Goal: Task Accomplishment & Management: Use online tool/utility

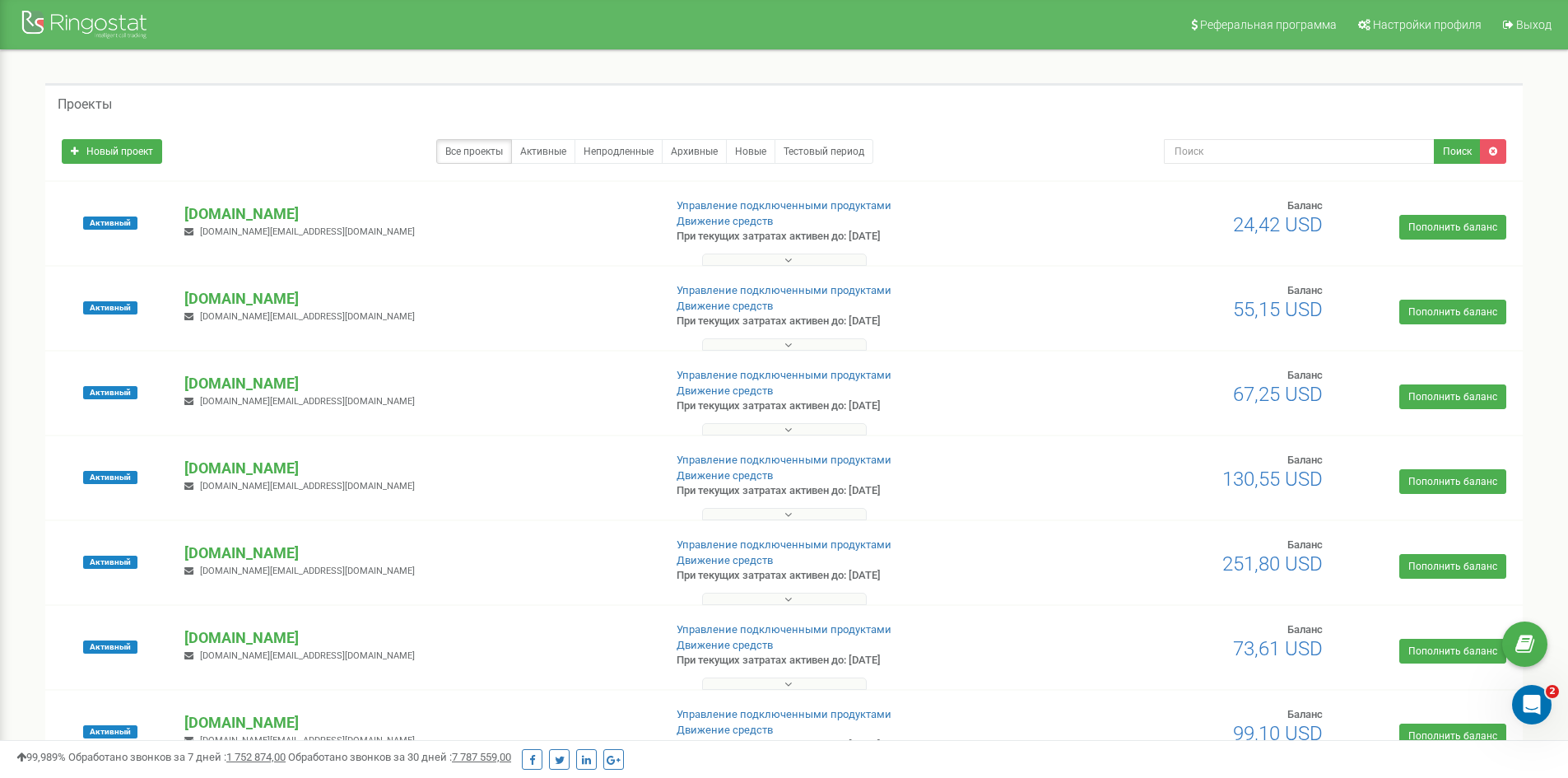
click at [311, 110] on div "Проекты" at bounding box center [784, 103] width 1478 height 39
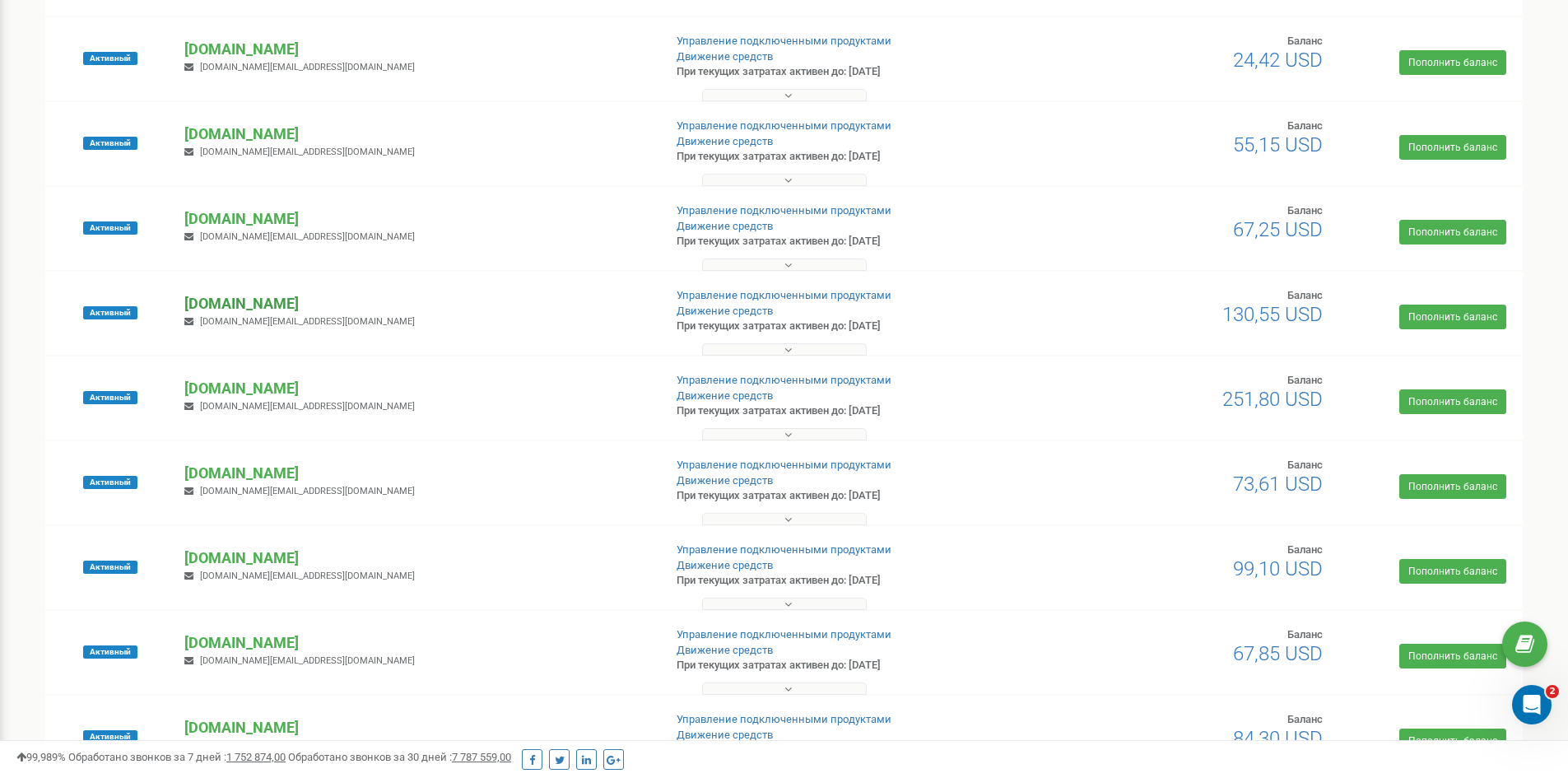
click at [244, 302] on p "[DOMAIN_NAME]" at bounding box center [416, 304] width 465 height 22
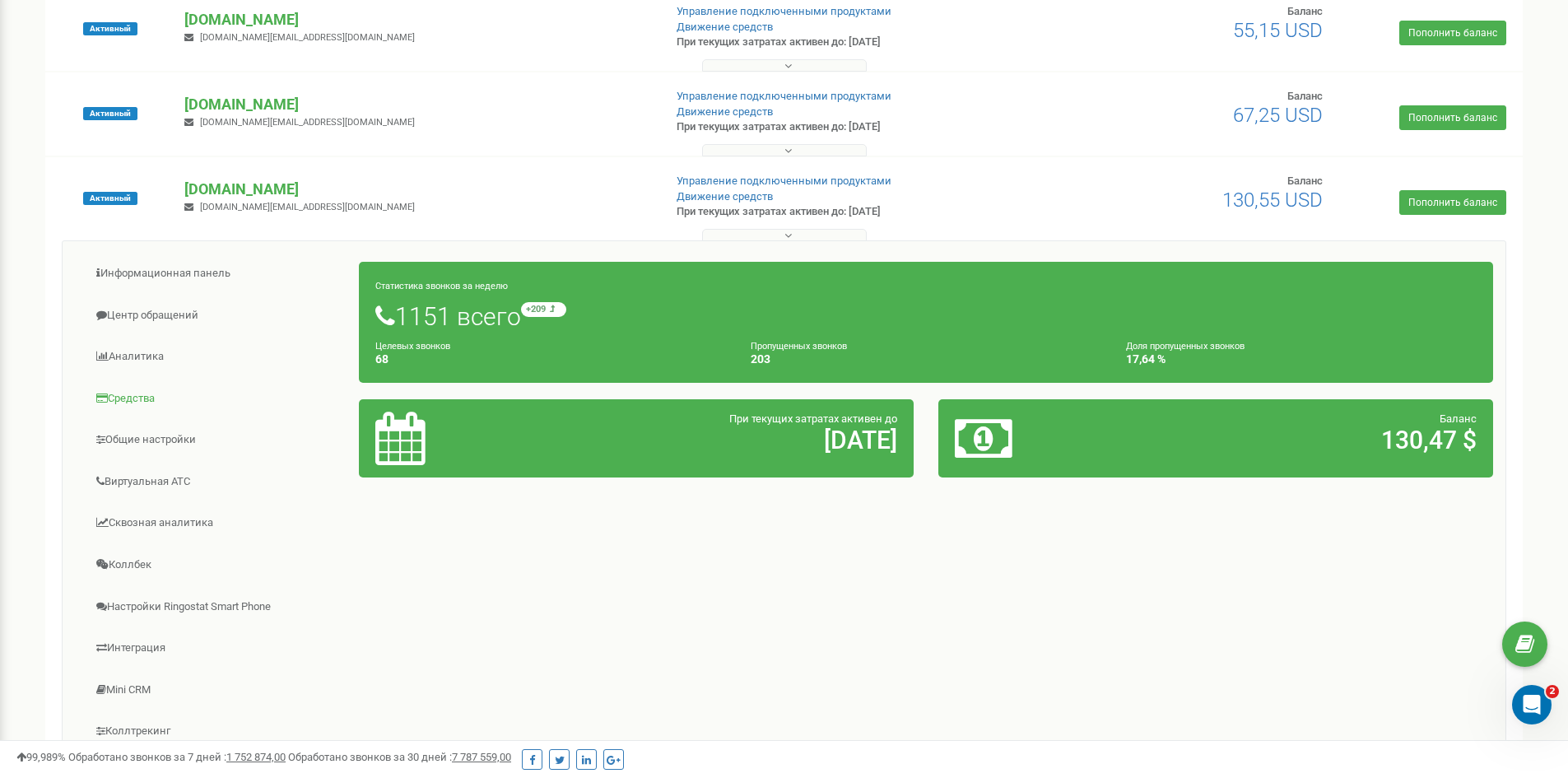
scroll to position [494, 0]
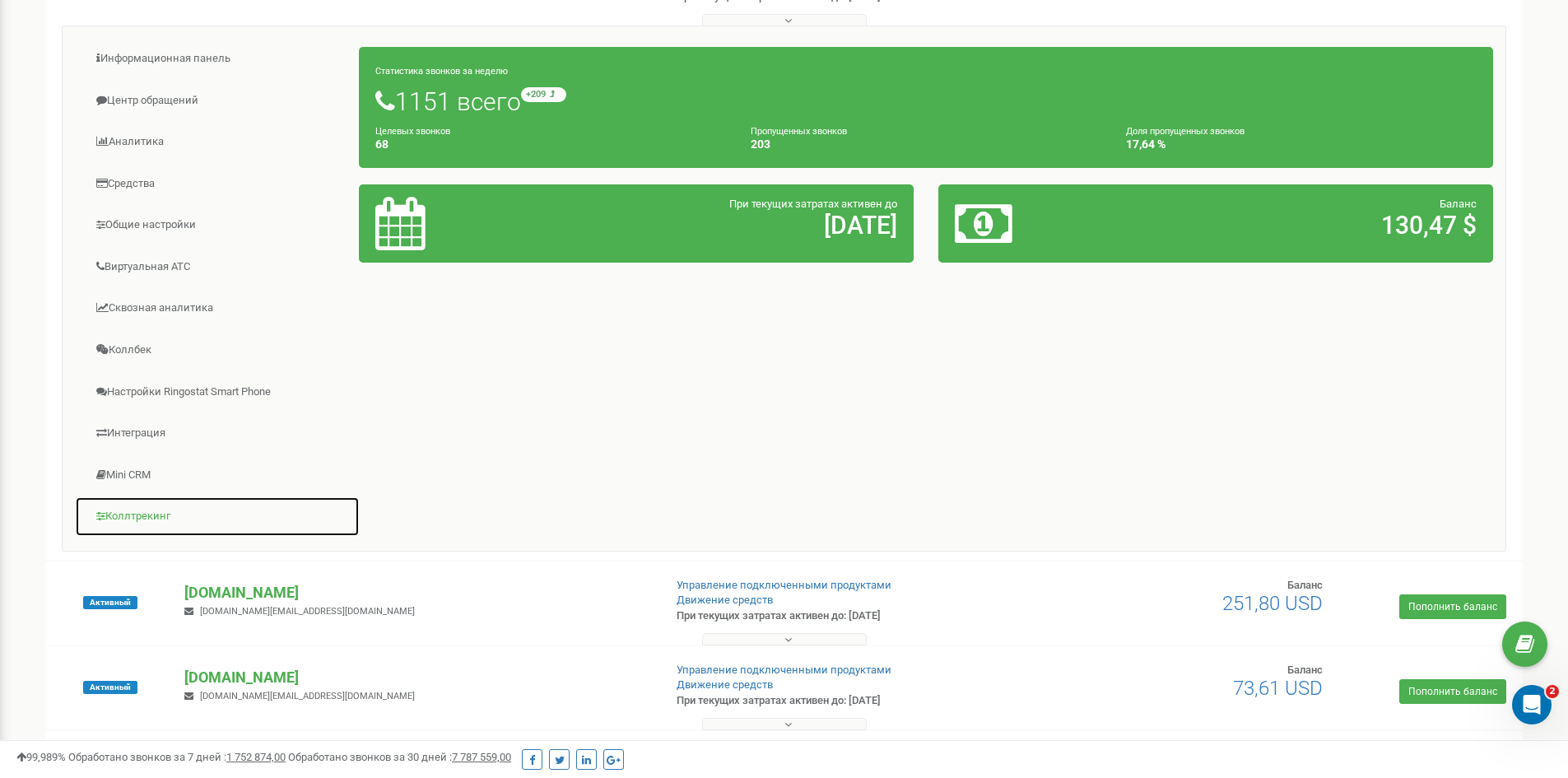
click at [137, 513] on link "Коллтрекинг" at bounding box center [216, 516] width 284 height 40
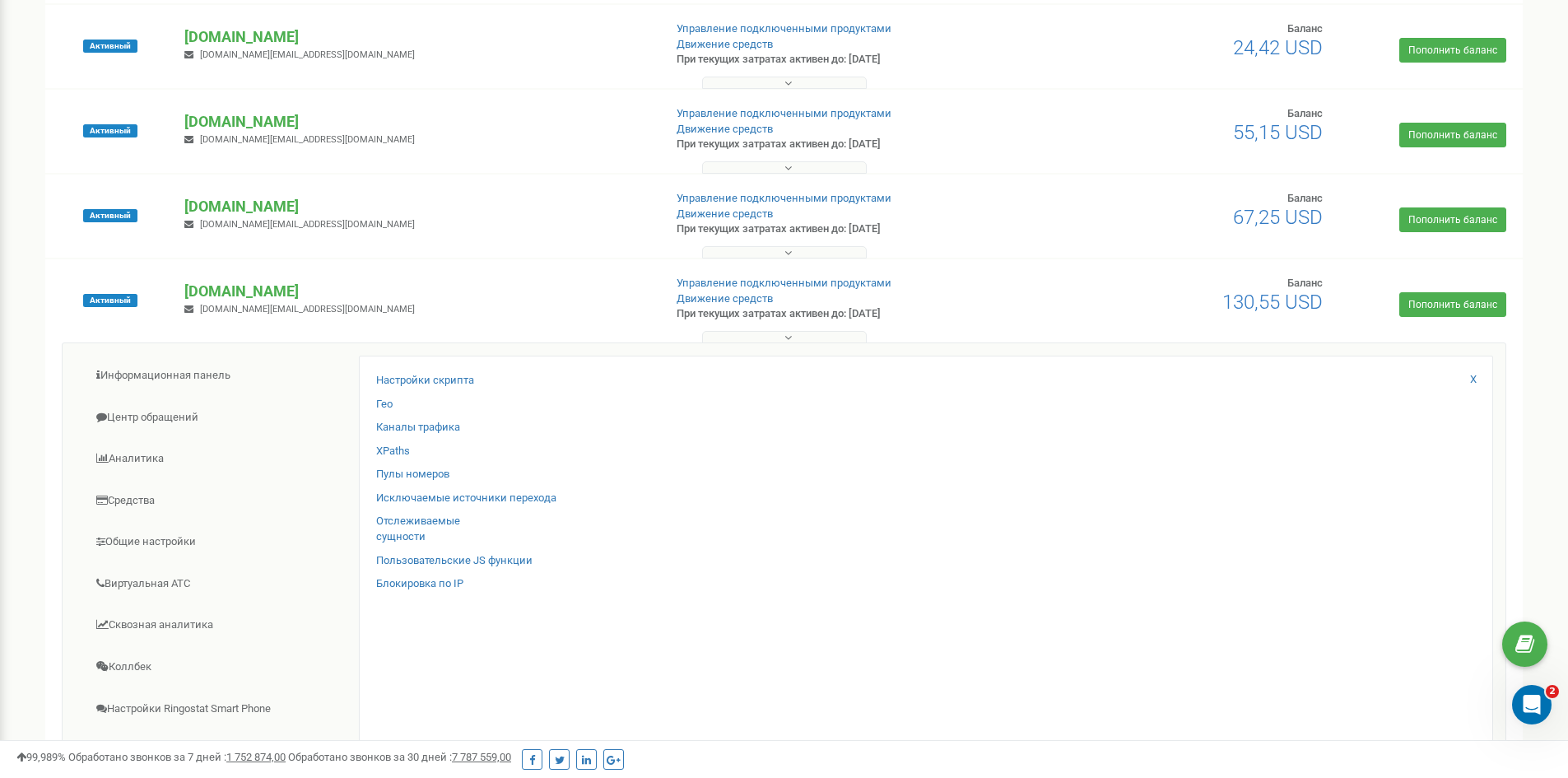
scroll to position [164, 0]
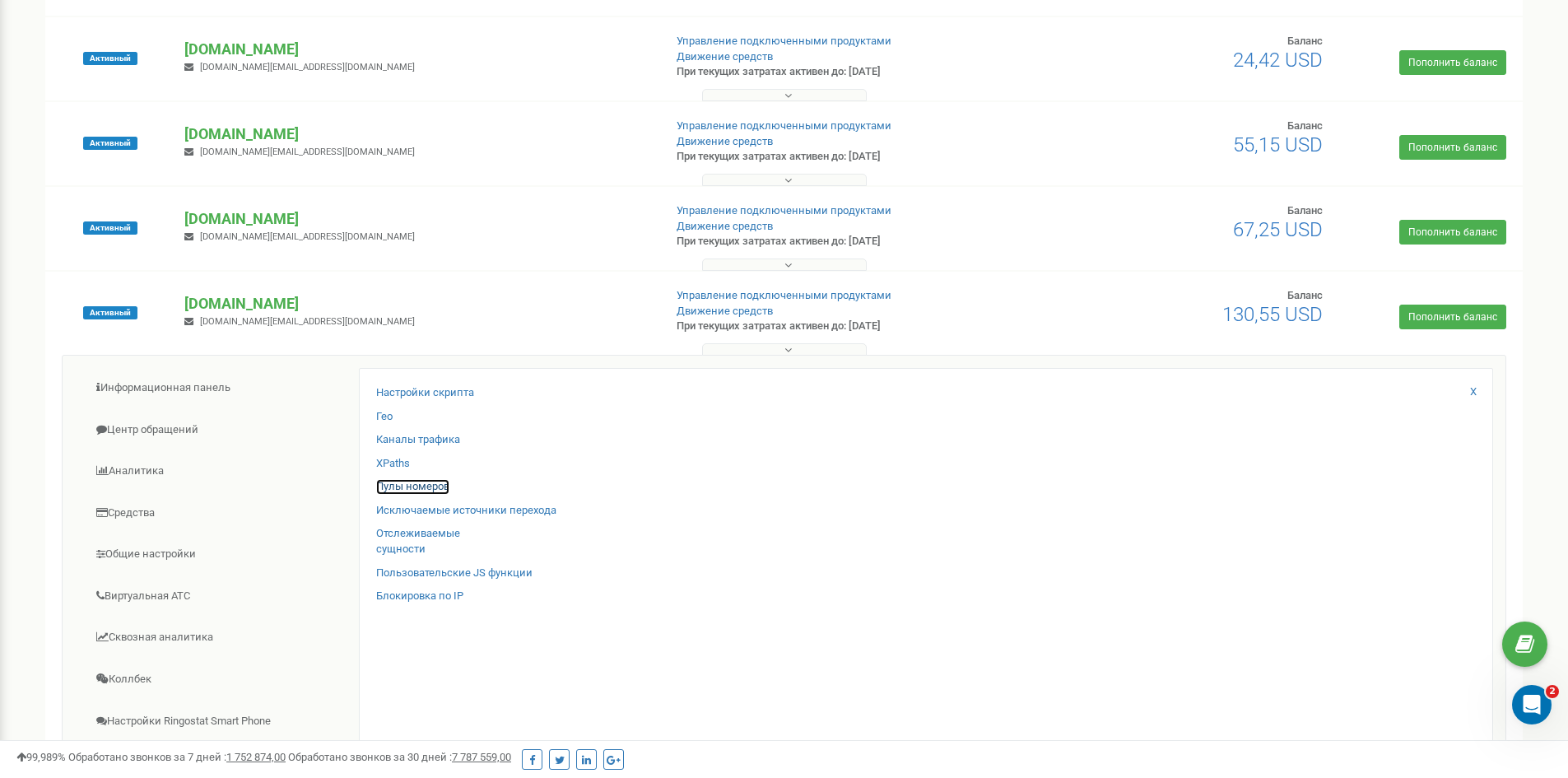
click at [405, 487] on link "Пулы номеров" at bounding box center [412, 487] width 73 height 16
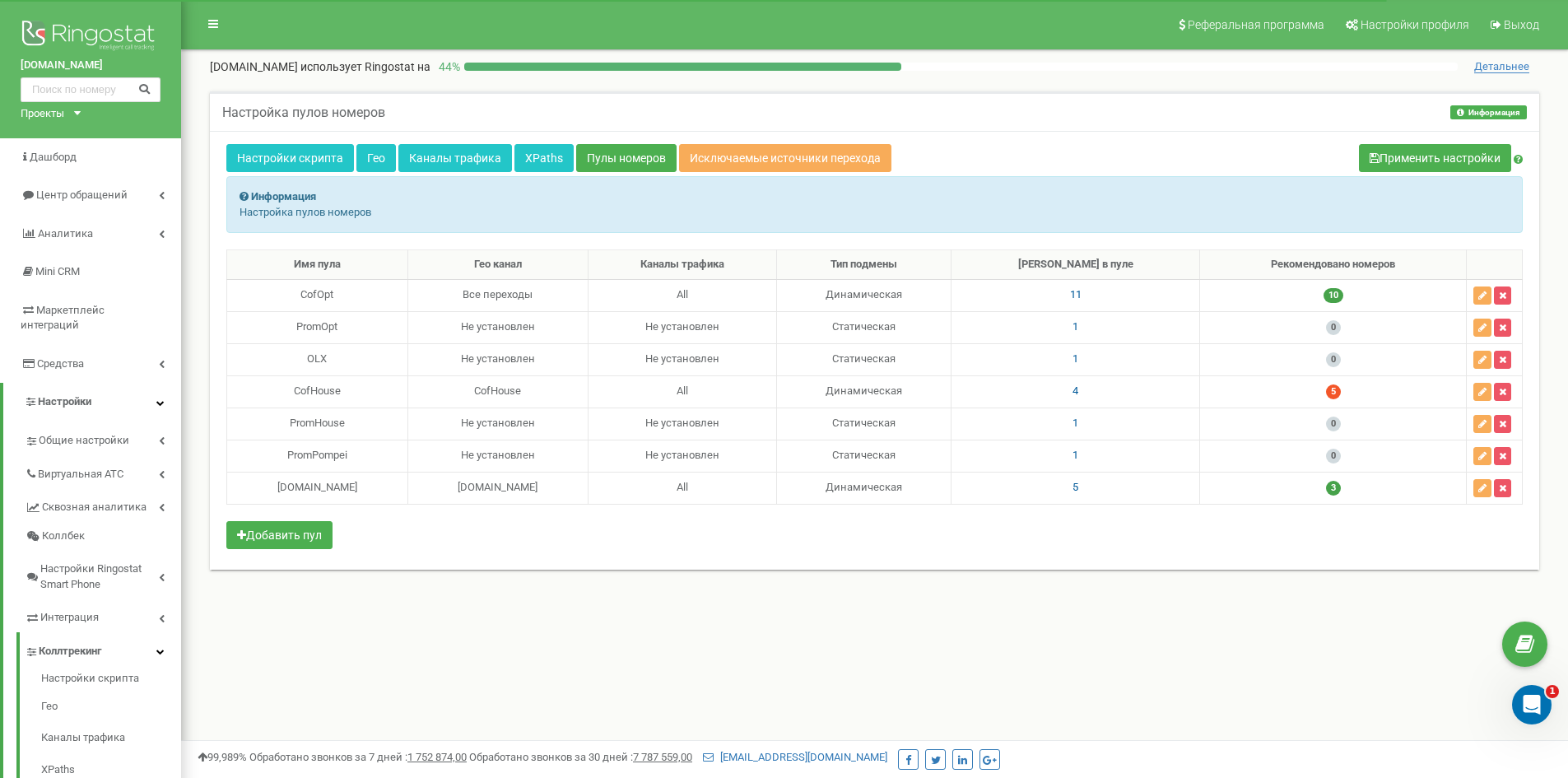
click at [1033, 113] on div "Настройка пулов номеров Информация Информация Настройка пулов номеров" at bounding box center [874, 111] width 1329 height 39
